Goal: Entertainment & Leisure: Consume media (video, audio)

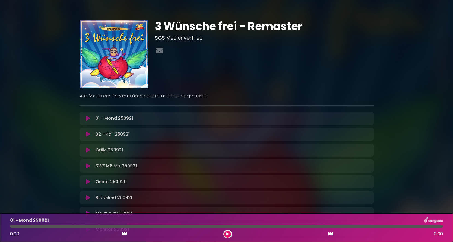
click at [147, 118] on div "01 - Mond 250921 Loading Track..." at bounding box center [231, 118] width 277 height 7
click at [87, 117] on icon at bounding box center [88, 118] width 4 height 5
click at [88, 118] on icon at bounding box center [88, 118] width 4 height 5
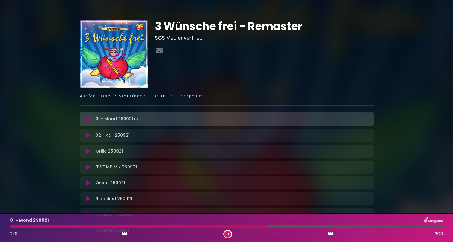
click at [88, 119] on icon at bounding box center [88, 118] width 4 height 5
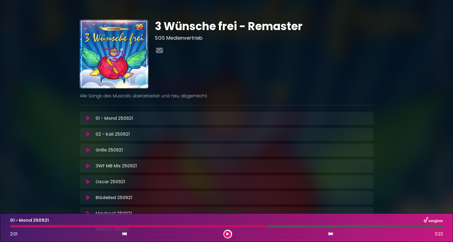
click at [87, 165] on icon at bounding box center [88, 165] width 4 height 5
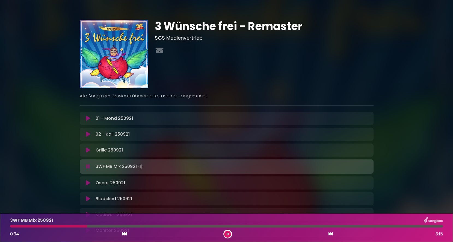
scroll to position [0, 0]
click at [88, 165] on icon at bounding box center [88, 166] width 4 height 5
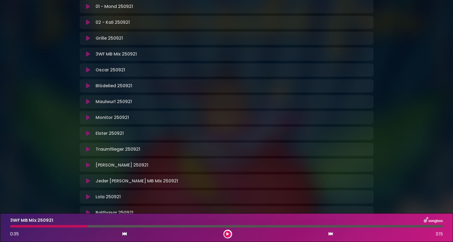
scroll to position [115, 0]
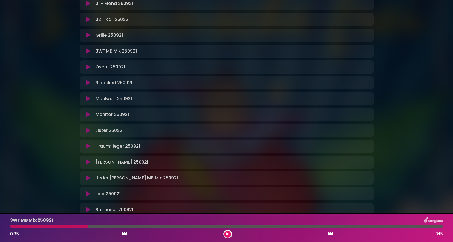
click at [88, 178] on icon at bounding box center [88, 177] width 4 height 5
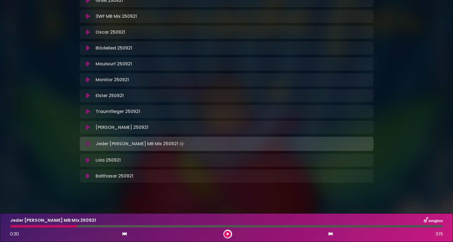
scroll to position [150, 0]
click at [88, 143] on icon at bounding box center [88, 143] width 4 height 5
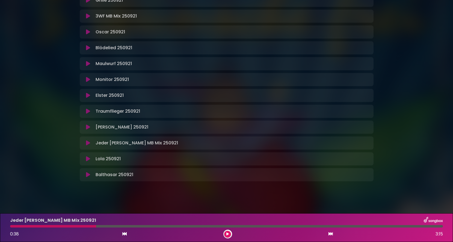
click at [88, 158] on icon at bounding box center [88, 158] width 4 height 5
